Goal: Information Seeking & Learning: Learn about a topic

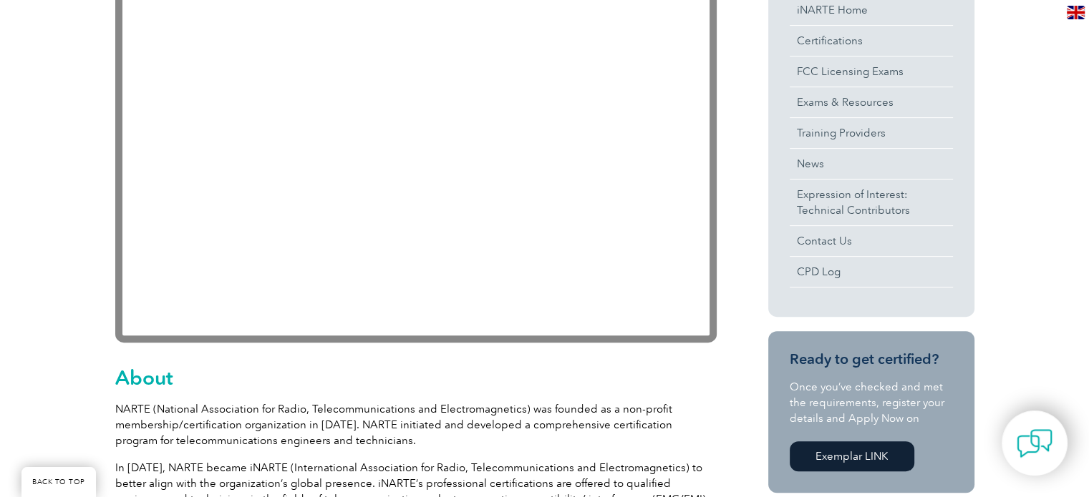
scroll to position [406, 0]
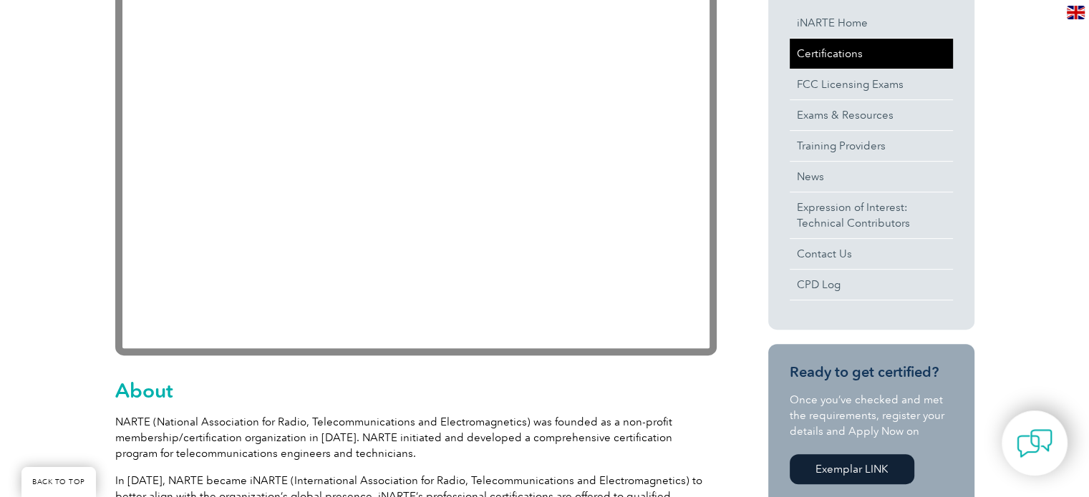
click at [805, 43] on link "Certifications" at bounding box center [870, 54] width 163 height 30
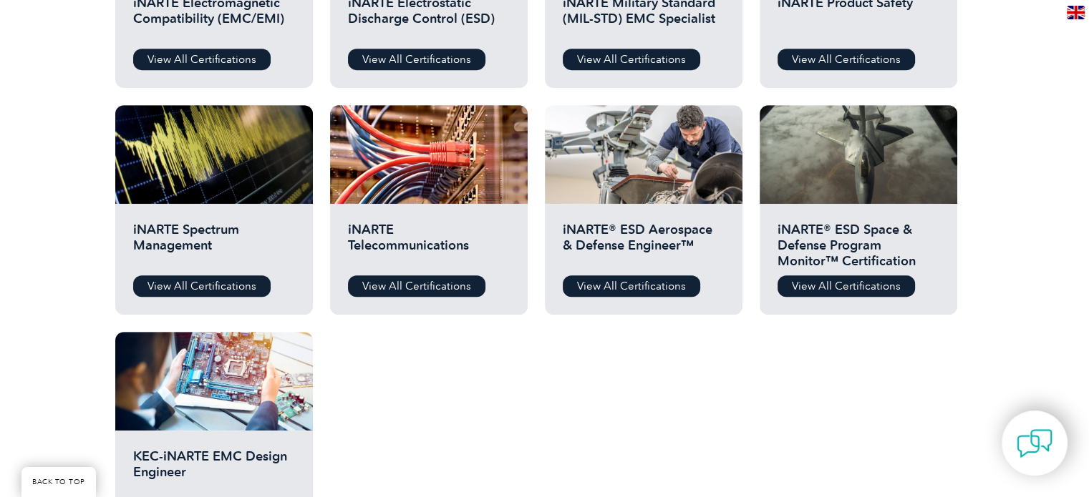
scroll to position [673, 0]
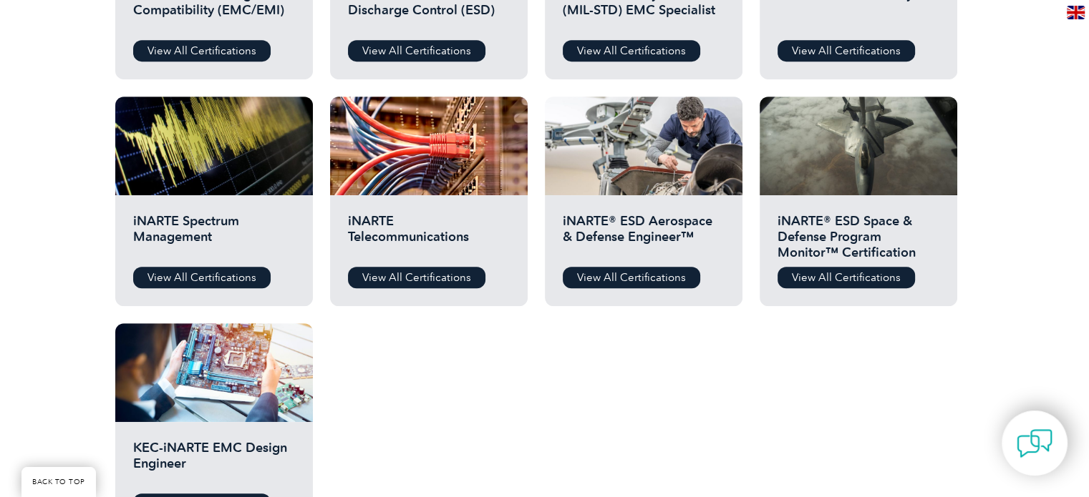
drag, startPoint x: 1095, startPoint y: 78, endPoint x: 1080, endPoint y: 251, distance: 173.9
click at [1080, 251] on html "BACK TO TOP Leading the way to excellence ▼" at bounding box center [544, 247] width 1089 height 1840
click at [223, 274] on link "View All Certifications" at bounding box center [201, 277] width 137 height 21
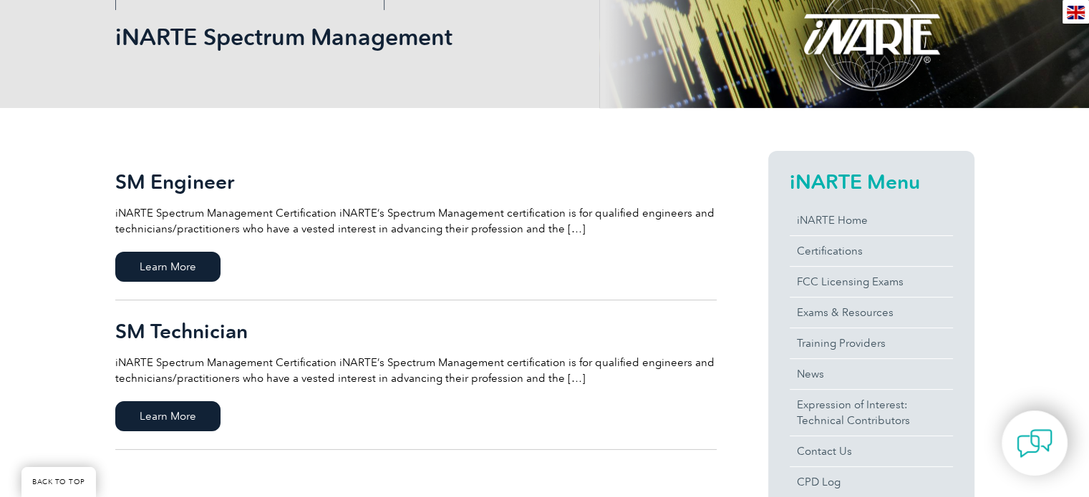
scroll to position [282, 0]
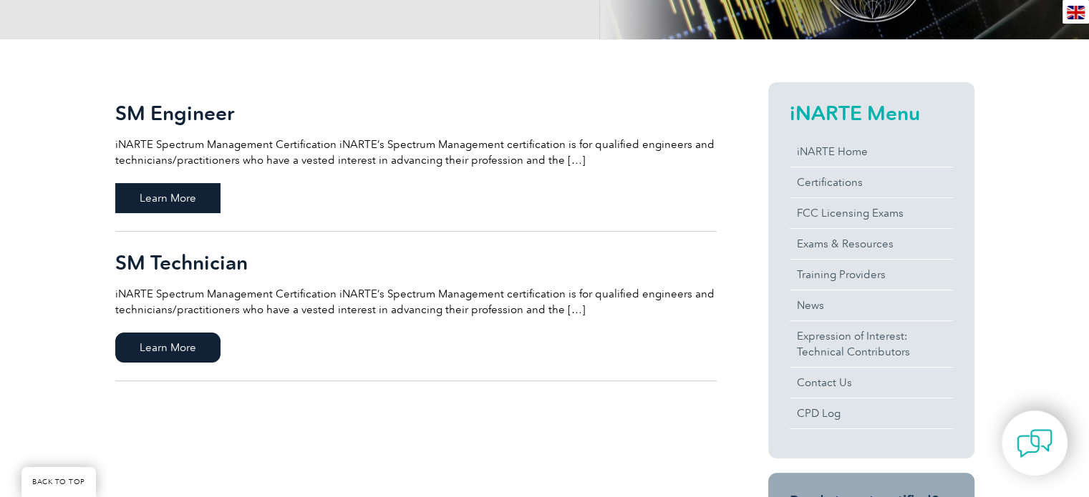
click at [200, 194] on span "Learn More" at bounding box center [167, 198] width 105 height 30
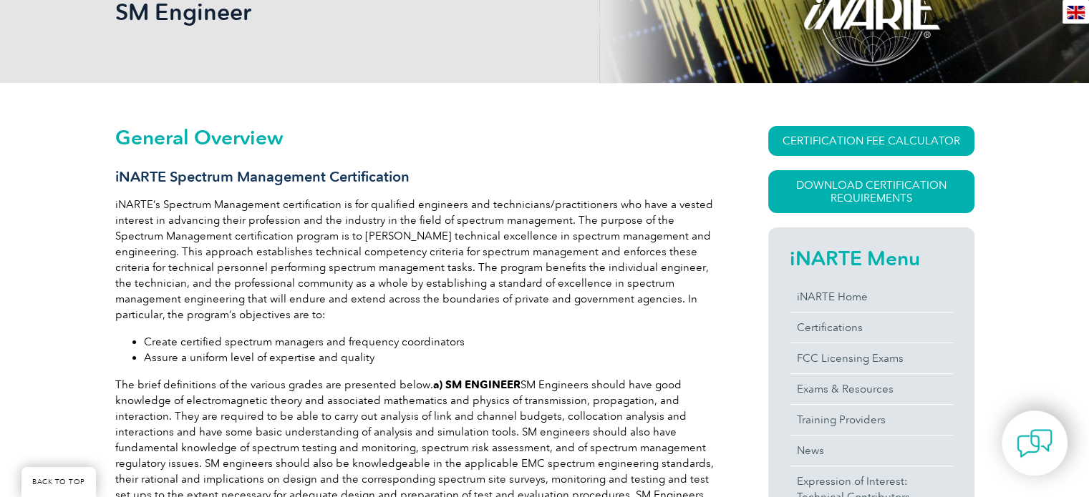
scroll to position [189, 0]
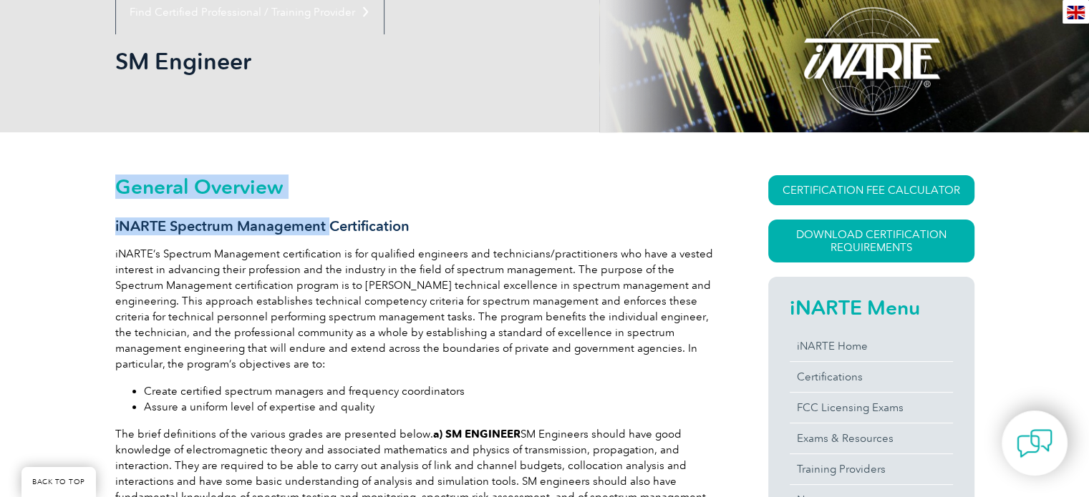
drag, startPoint x: 107, startPoint y: 223, endPoint x: 333, endPoint y: 233, distance: 226.4
click at [333, 233] on h3 "iNARTE Spectrum Management Certification" at bounding box center [415, 227] width 601 height 18
drag, startPoint x: 413, startPoint y: 220, endPoint x: 115, endPoint y: 228, distance: 298.6
click at [115, 228] on h3 "iNARTE Spectrum Management Certification" at bounding box center [415, 227] width 601 height 18
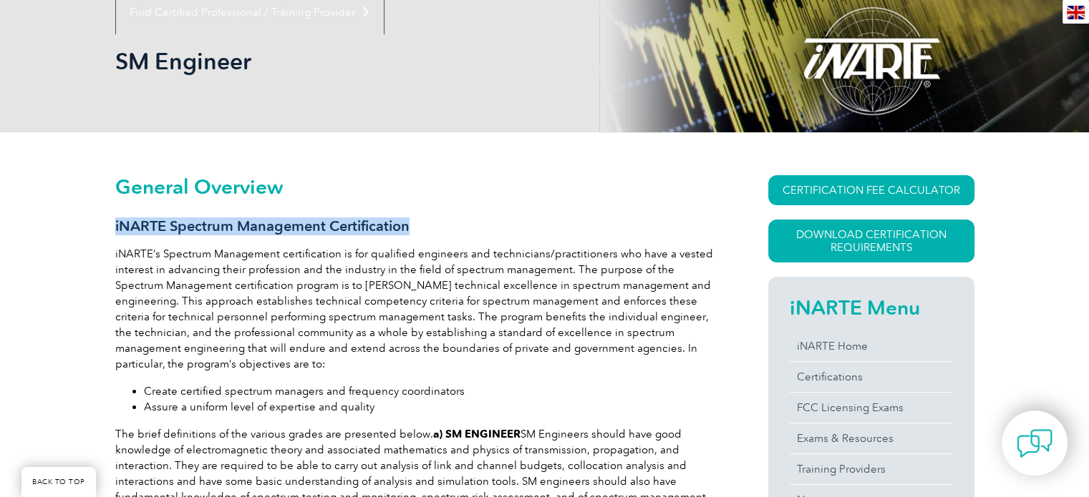
copy h3 "iNARTE Spectrum Management Certification"
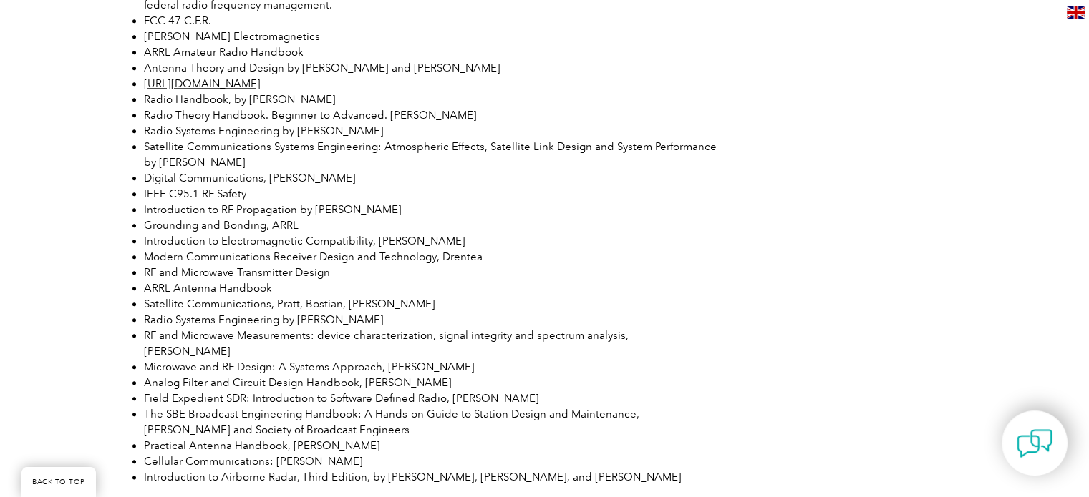
scroll to position [1404, 0]
